Goal: Task Accomplishment & Management: Complete application form

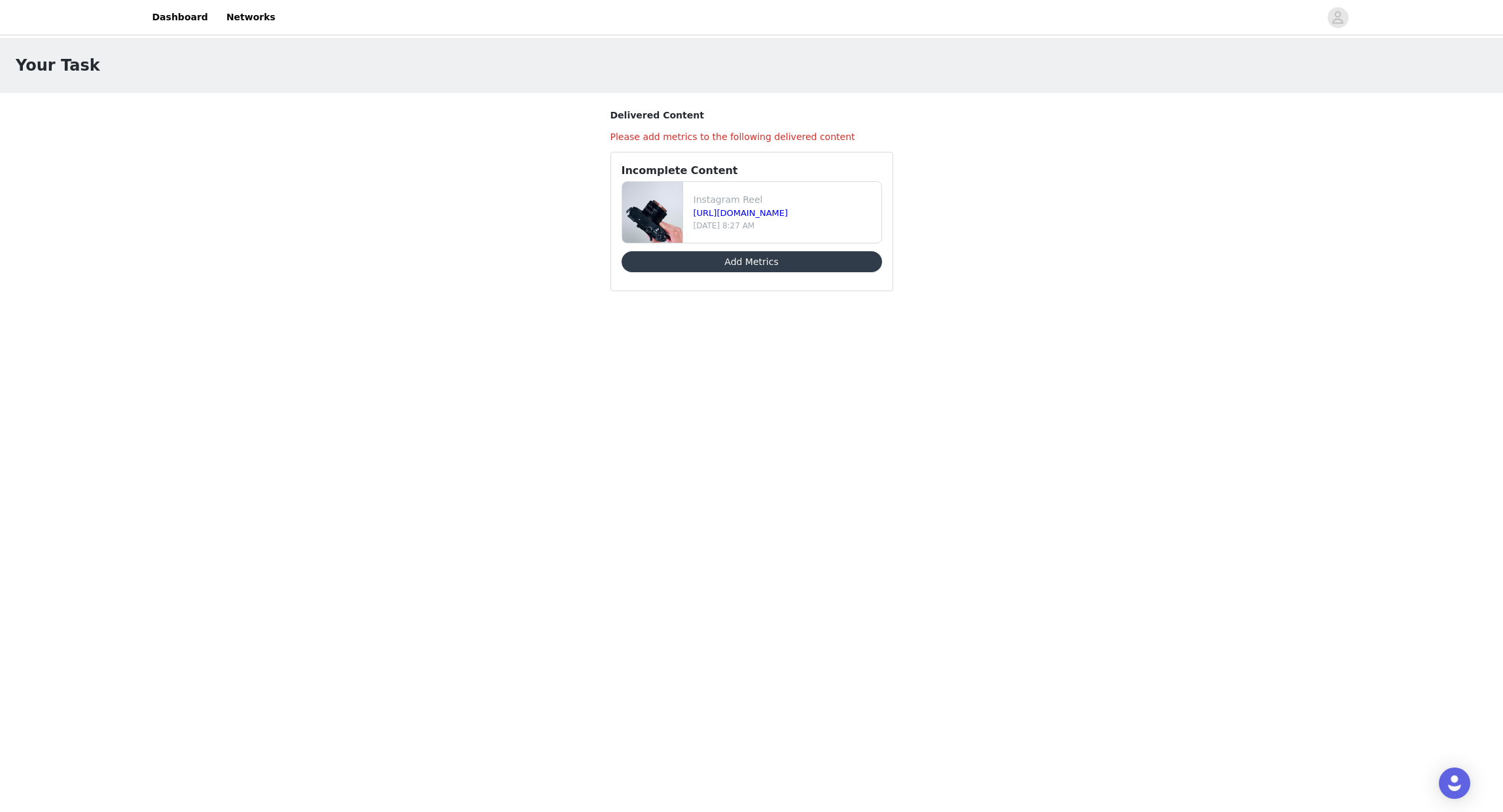
click at [780, 265] on button "Add Metrics" at bounding box center [751, 261] width 260 height 21
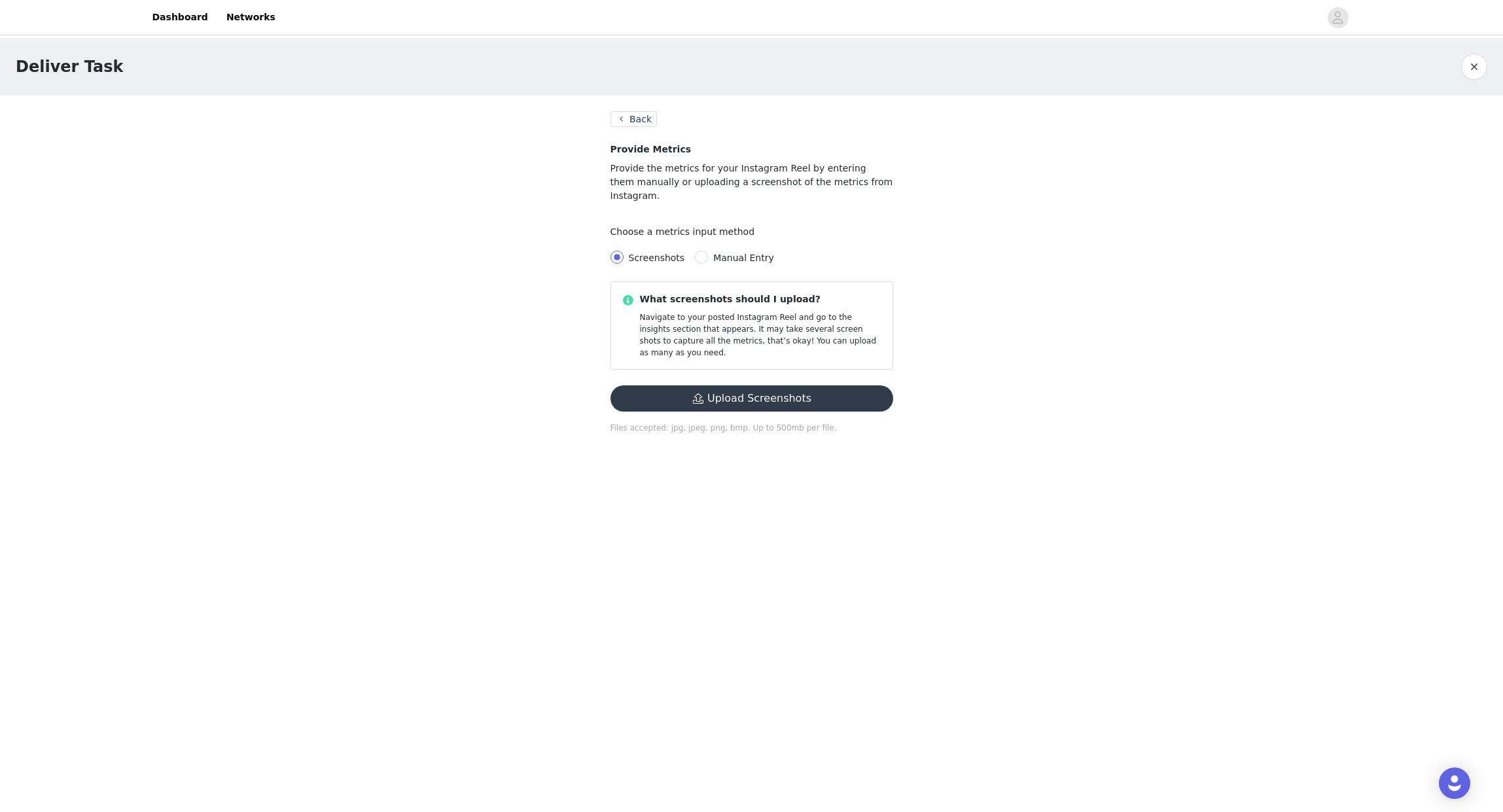
click at [750, 386] on button "Upload Screenshots" at bounding box center [752, 399] width 283 height 26
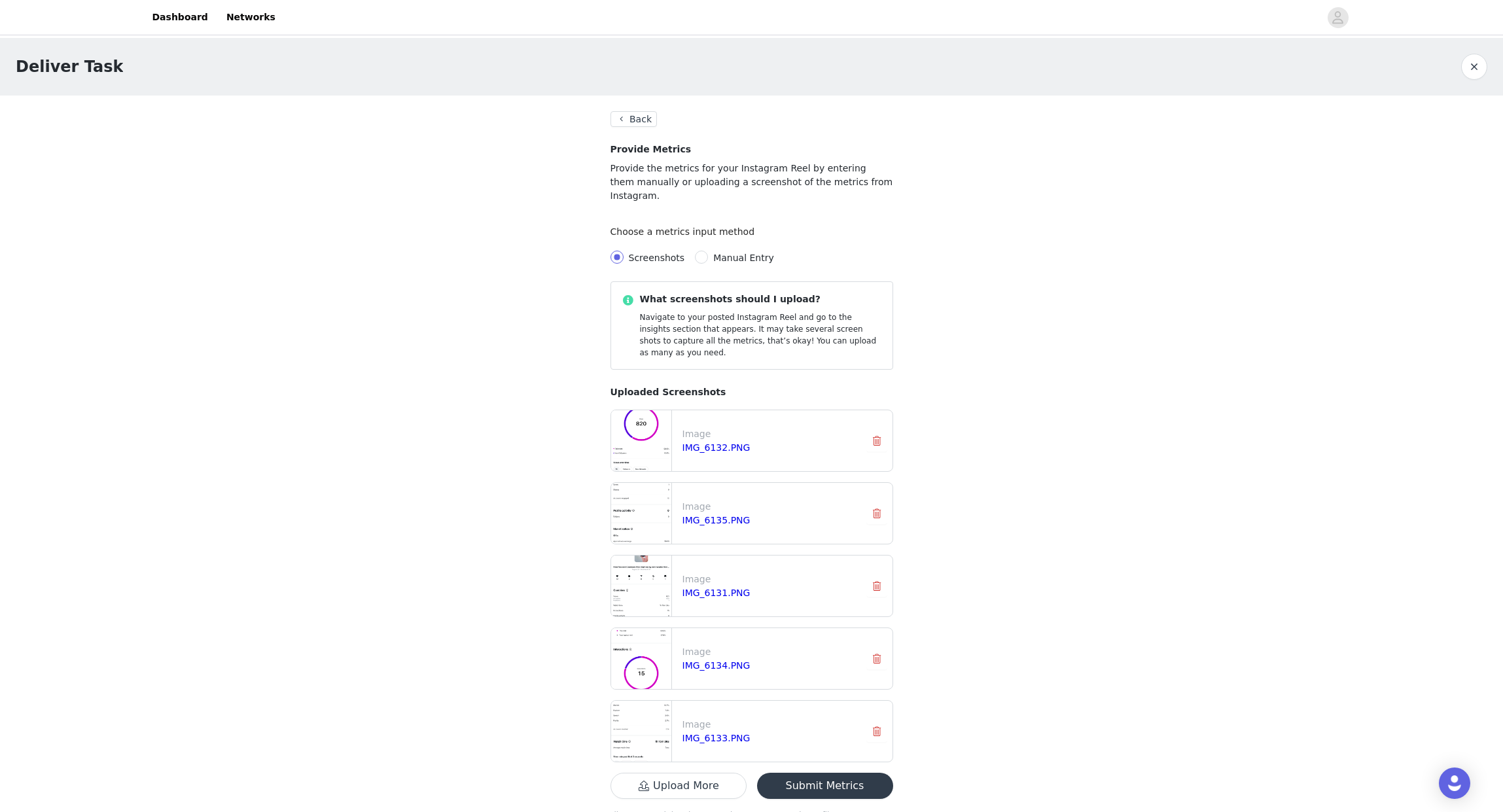
scroll to position [15, 0]
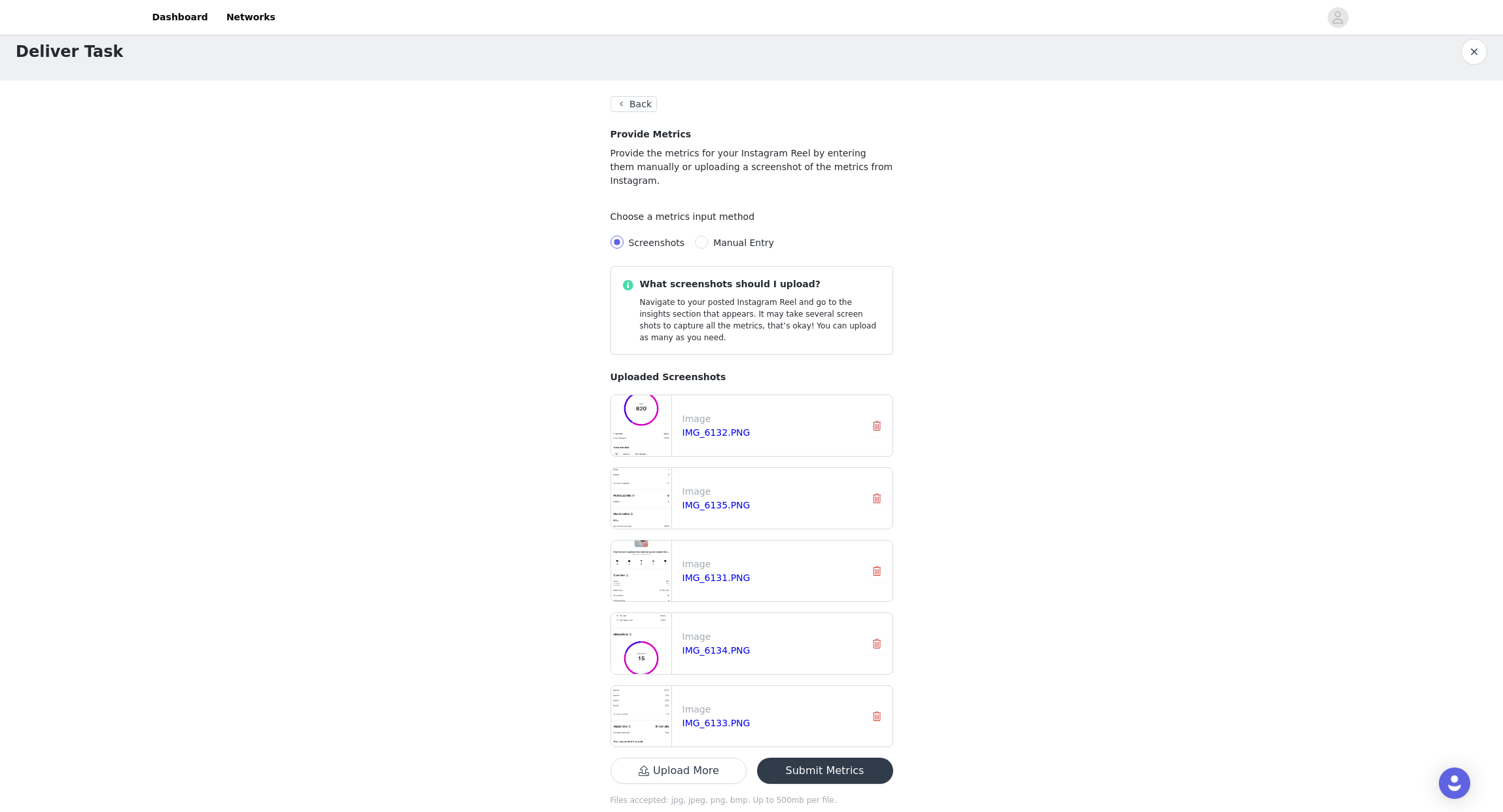
click at [852, 758] on button "Submit Metrics" at bounding box center [825, 771] width 136 height 26
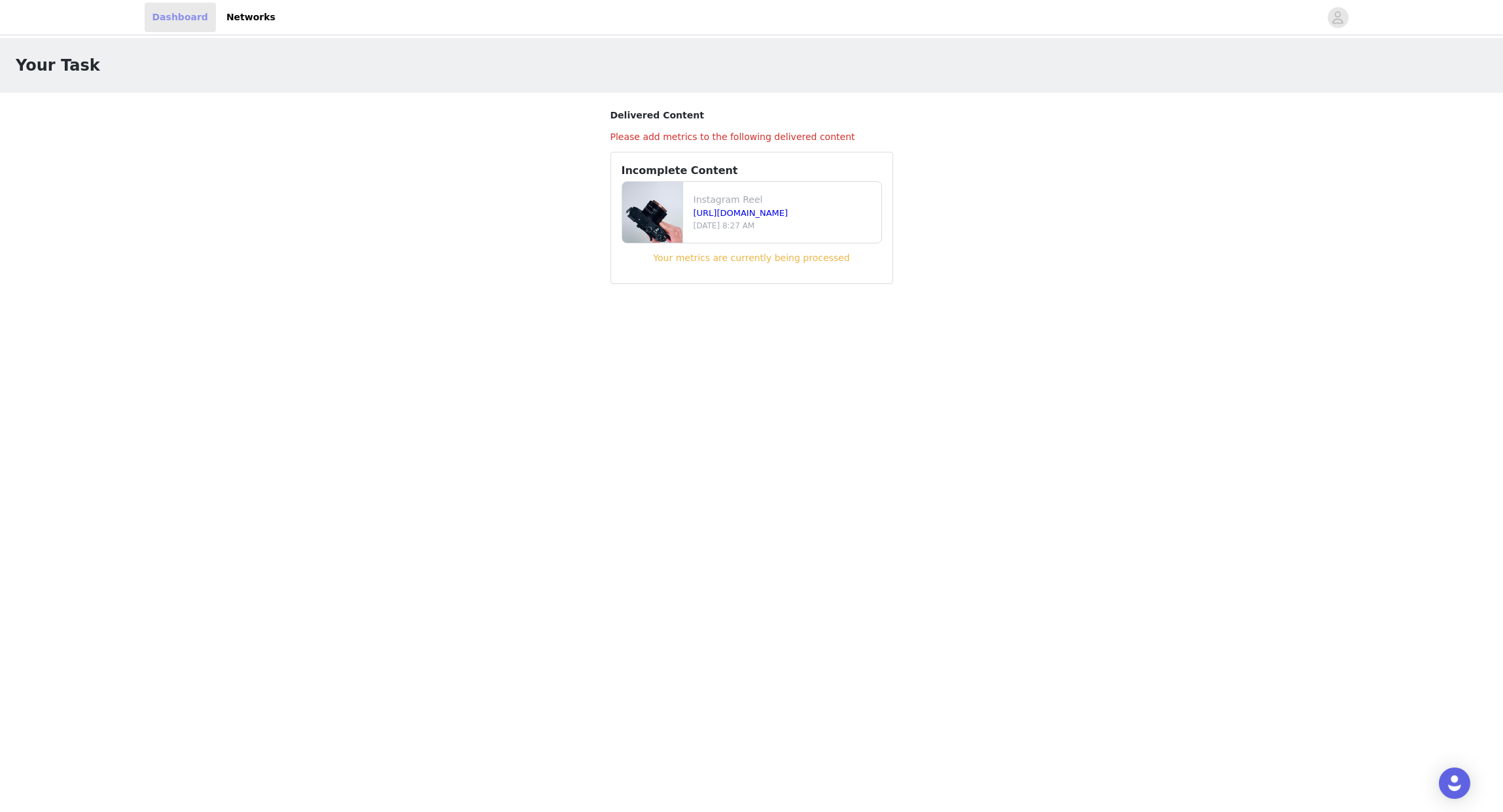
click at [173, 17] on link "Dashboard" at bounding box center [180, 17] width 71 height 29
